Goal: Find contact information

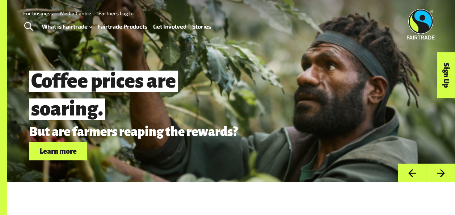
click at [38, 12] on link "For business" at bounding box center [38, 13] width 30 height 6
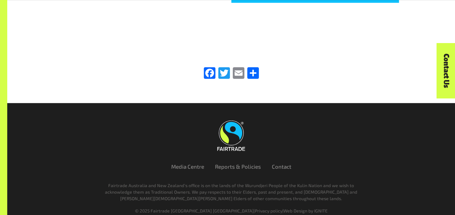
scroll to position [2410, 0]
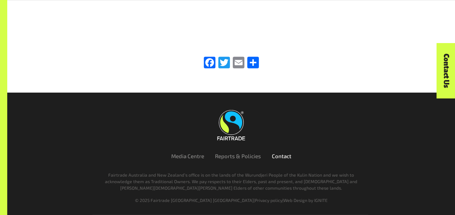
click at [285, 158] on link "Contact" at bounding box center [282, 156] width 20 height 7
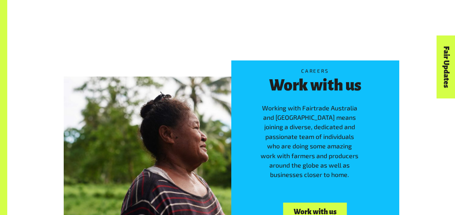
scroll to position [966, 0]
